Goal: Information Seeking & Learning: Learn about a topic

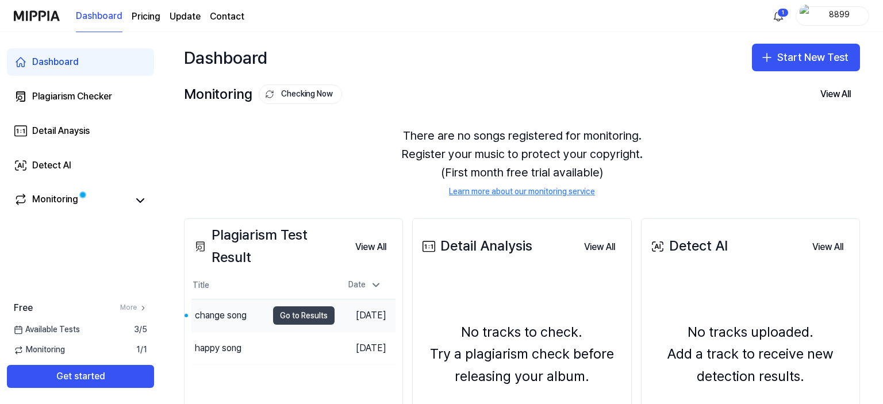
click at [287, 313] on button "Go to Results" at bounding box center [304, 315] width 62 height 18
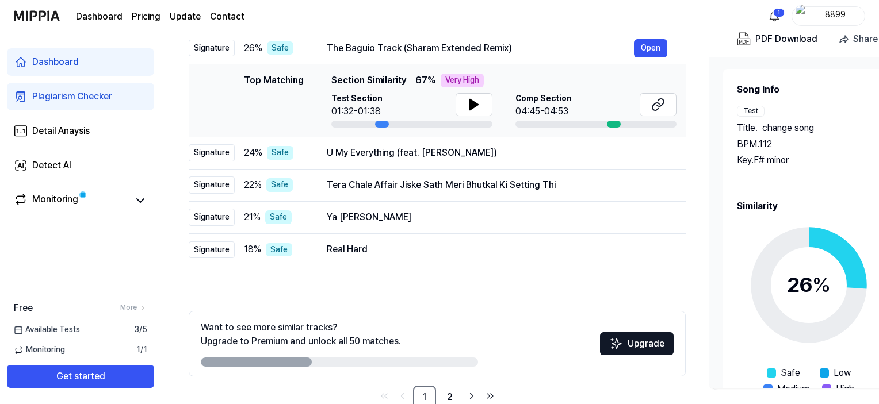
scroll to position [146, 0]
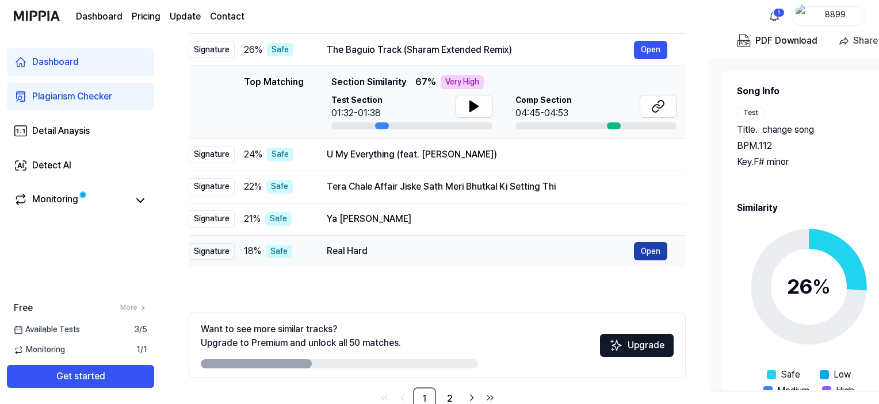
click at [651, 252] on button "Open" at bounding box center [650, 251] width 33 height 18
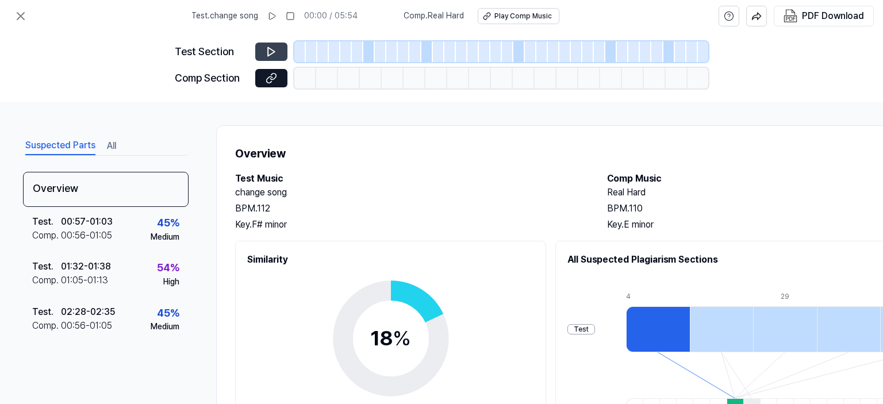
click at [274, 48] on icon at bounding box center [271, 51] width 11 height 11
click at [595, 328] on div "Test" at bounding box center [581, 329] width 28 height 11
click at [500, 18] on div "Play Comp Music" at bounding box center [522, 16] width 57 height 10
click at [18, 14] on icon at bounding box center [20, 16] width 7 height 7
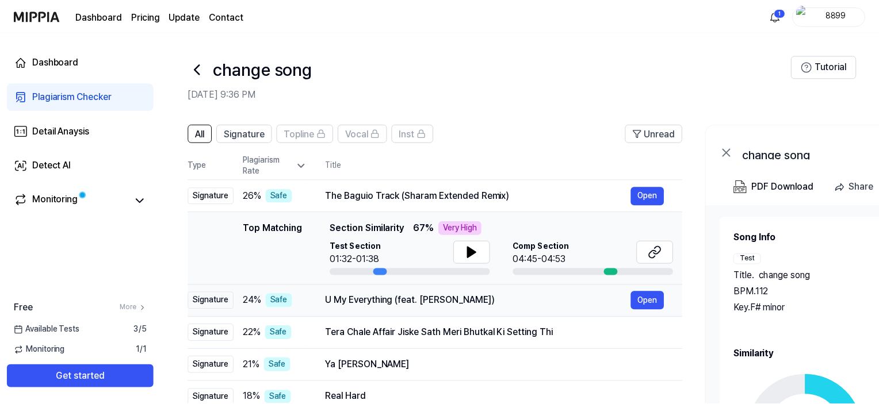
scroll to position [146, 0]
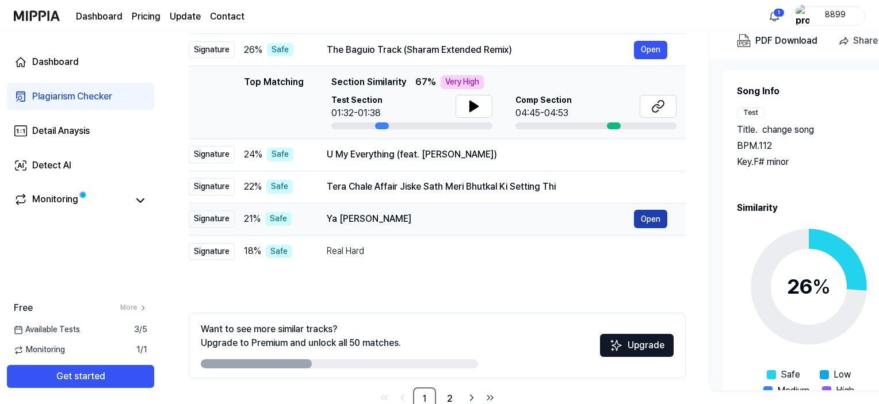
click at [644, 221] on button "Open" at bounding box center [650, 219] width 33 height 18
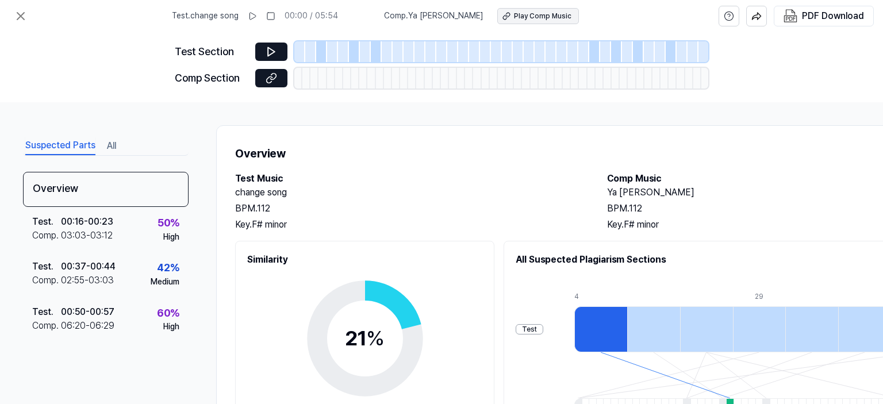
click at [548, 16] on div "Play Comp Music" at bounding box center [542, 16] width 57 height 10
click at [20, 18] on icon at bounding box center [21, 16] width 14 height 14
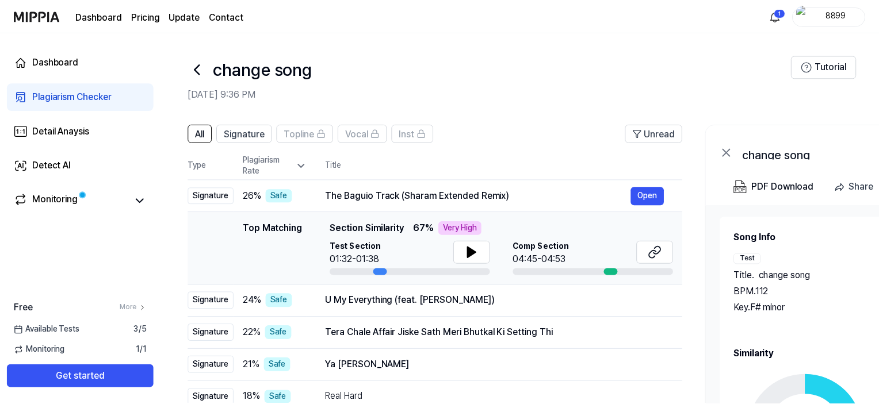
scroll to position [146, 0]
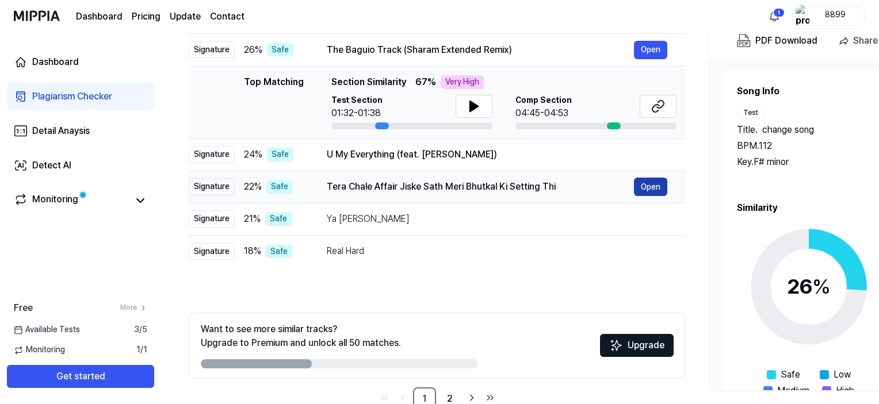
click at [647, 187] on button "Open" at bounding box center [650, 187] width 33 height 18
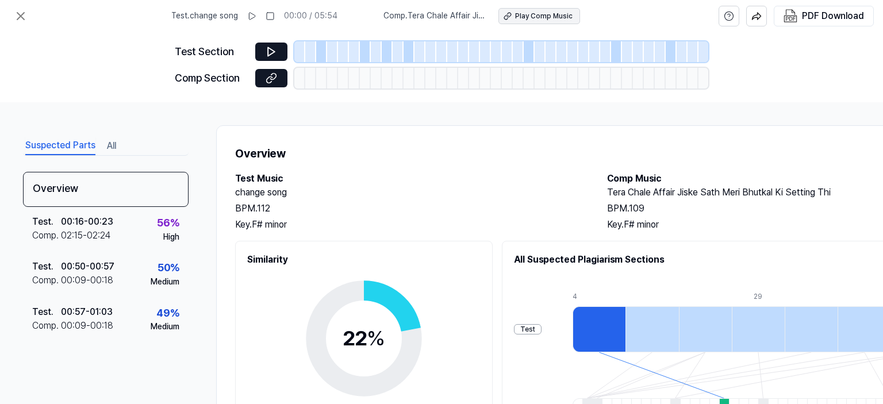
click at [553, 18] on div "Play Comp Music" at bounding box center [543, 16] width 57 height 10
click at [25, 22] on icon at bounding box center [21, 16] width 14 height 14
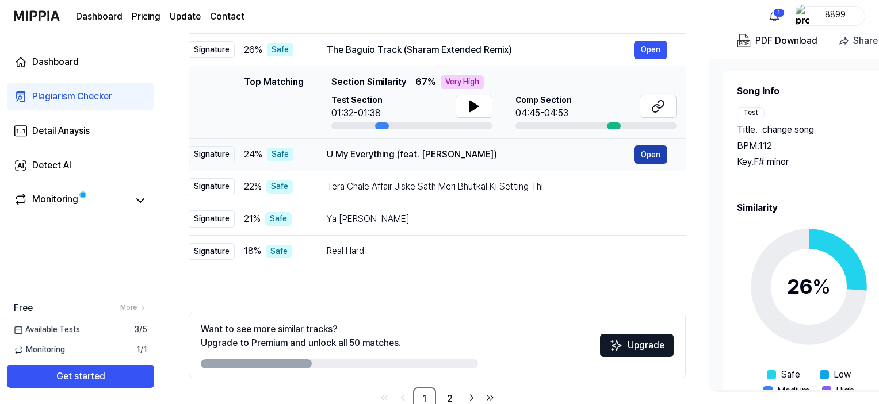
click at [657, 150] on button "Open" at bounding box center [650, 154] width 33 height 18
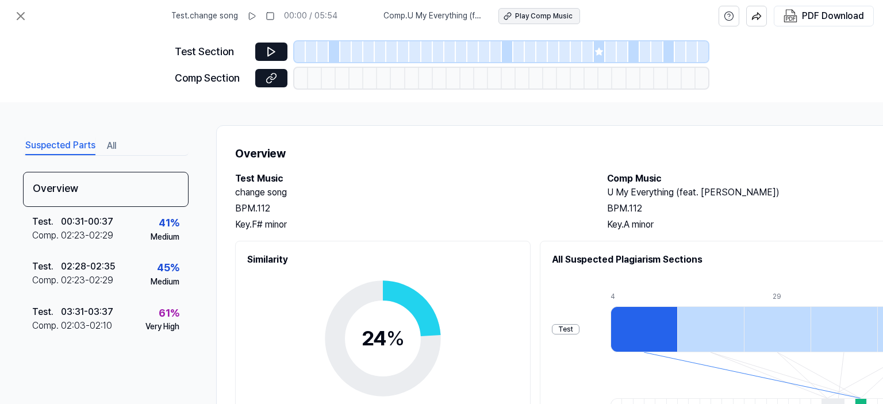
click at [551, 21] on button "Play Comp Music" at bounding box center [539, 16] width 82 height 16
click at [12, 17] on button at bounding box center [20, 16] width 23 height 23
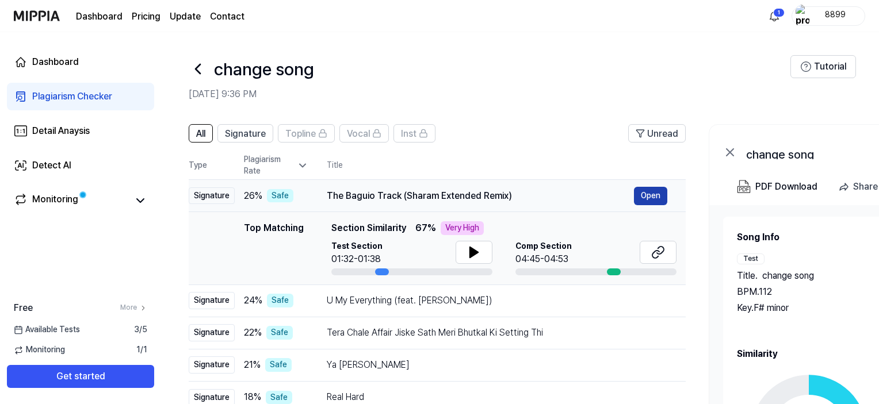
click at [642, 200] on button "Open" at bounding box center [650, 196] width 33 height 18
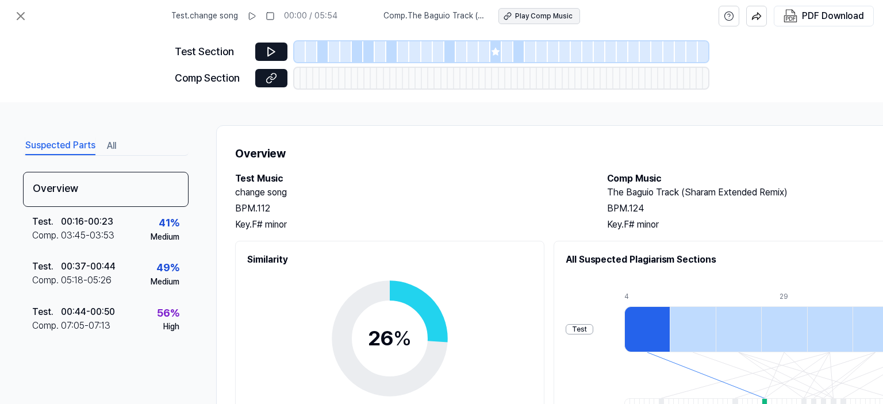
click at [568, 18] on div "Play Comp Music" at bounding box center [543, 16] width 57 height 10
